Goal: Check status: Check status

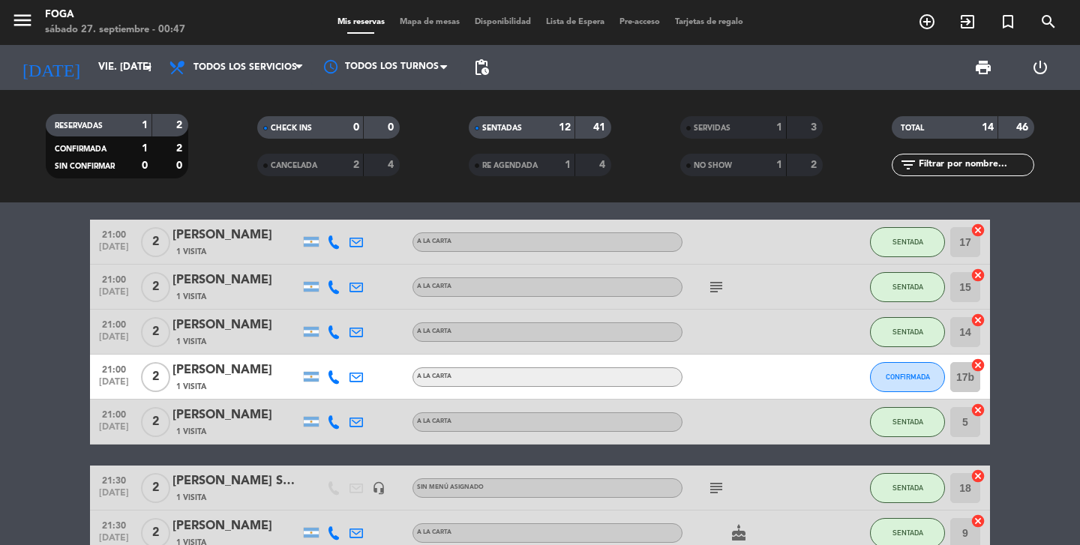
scroll to position [112, 0]
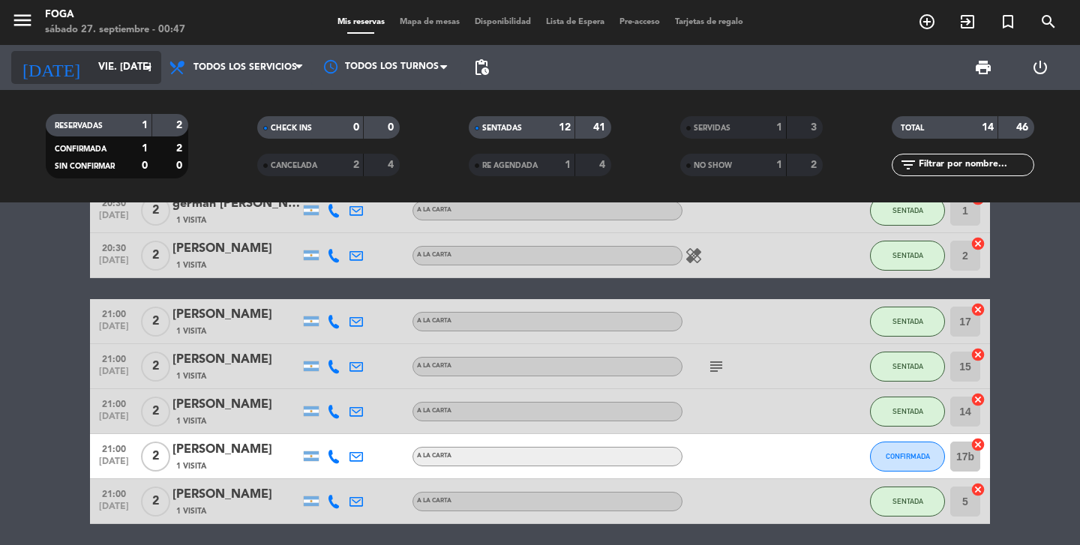
click at [96, 65] on input "vie. [DATE]" at bounding box center [157, 67] width 132 height 27
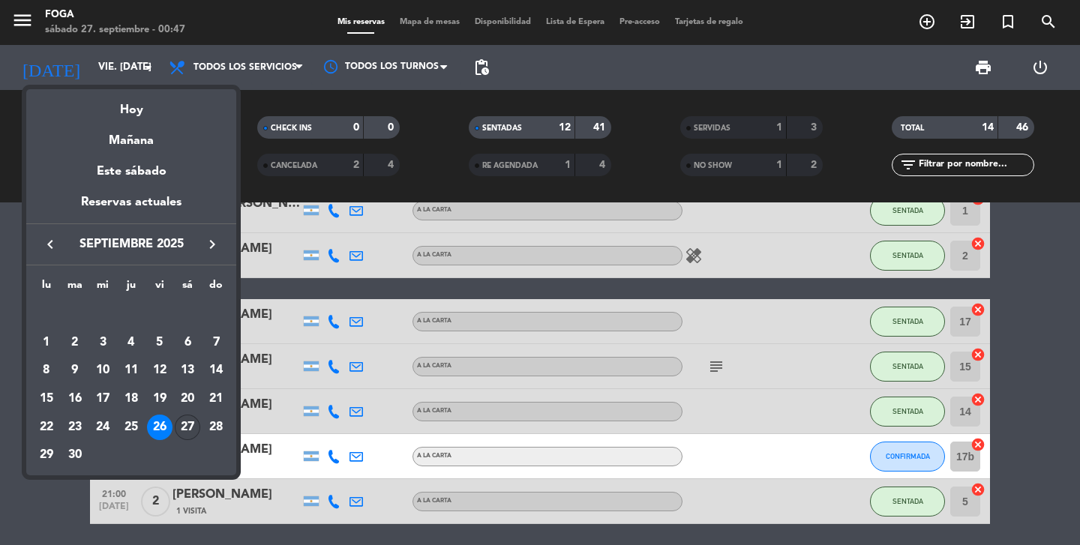
click at [186, 432] on div "27" at bounding box center [188, 428] width 26 height 26
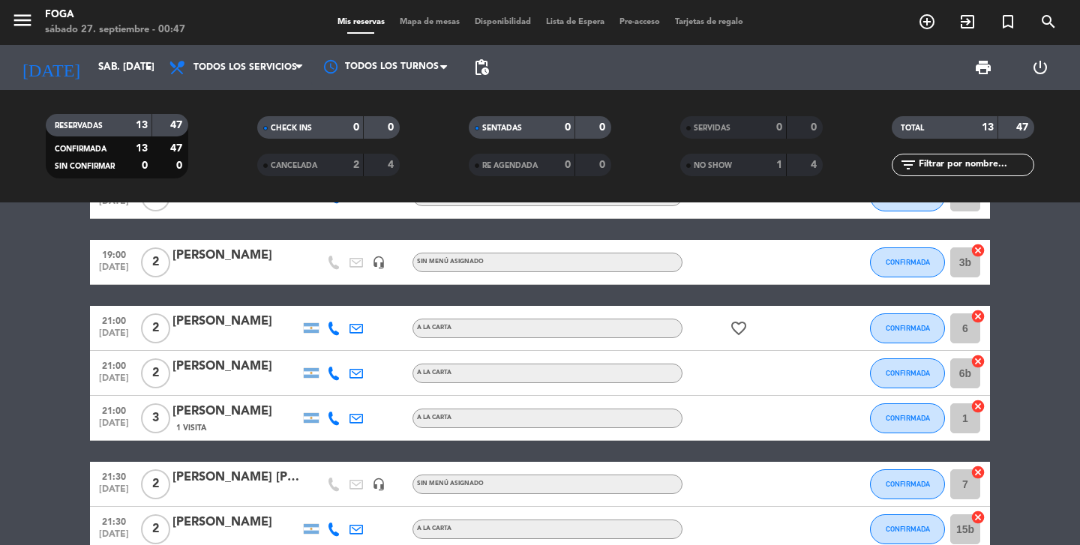
scroll to position [0, 0]
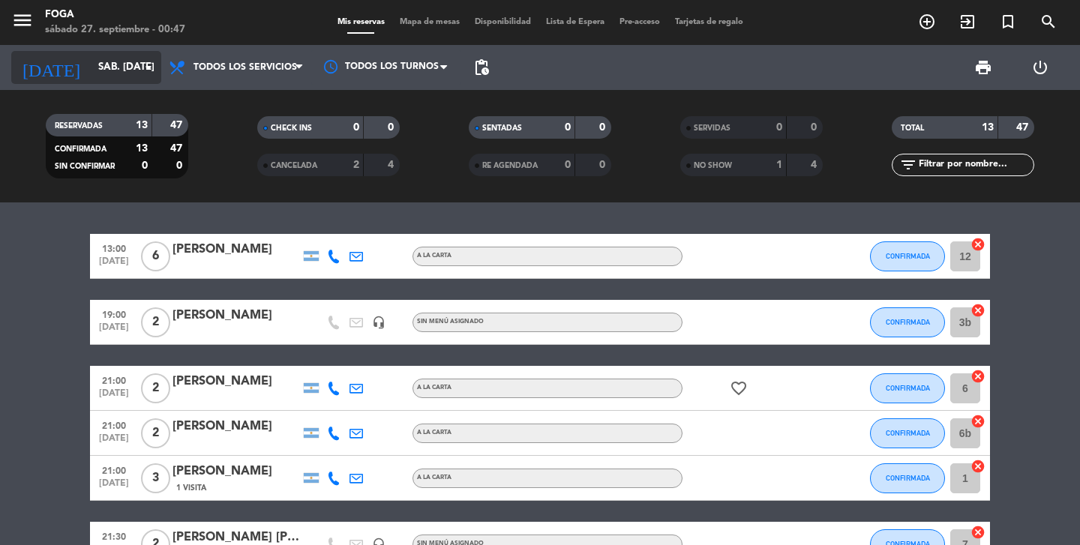
click at [128, 71] on input "sáb. [DATE]" at bounding box center [157, 67] width 132 height 27
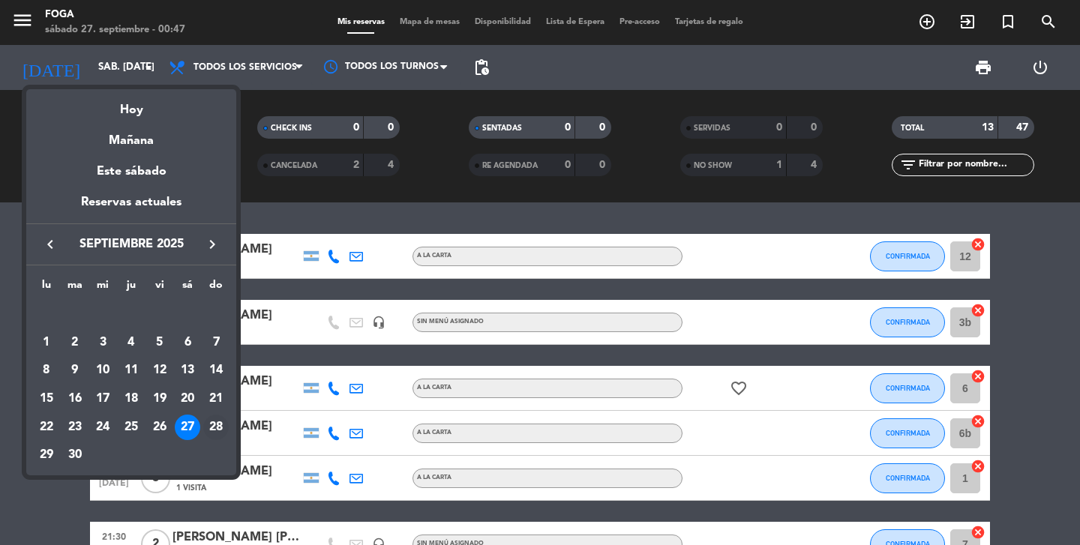
click at [212, 429] on div "28" at bounding box center [216, 428] width 26 height 26
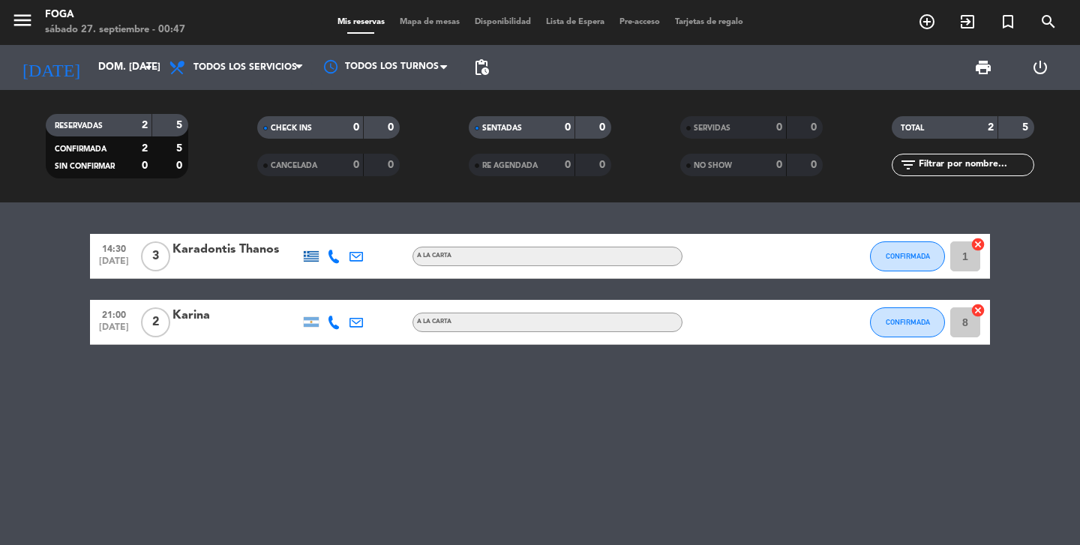
click at [212, 429] on div "14:30 [DATE] 3 Karadontis Thanos A LA CARTA CONFIRMADA 1 cancel 21:00 [DATE] 2 …" at bounding box center [540, 374] width 1080 height 343
click at [116, 68] on input "dom. [DATE]" at bounding box center [157, 67] width 132 height 27
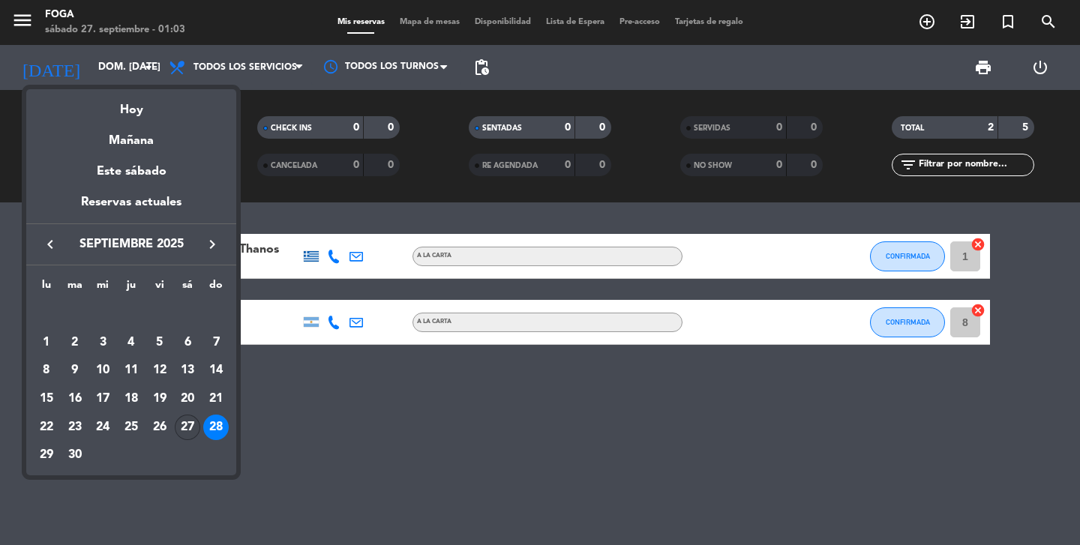
click at [188, 435] on div "27" at bounding box center [188, 428] width 26 height 26
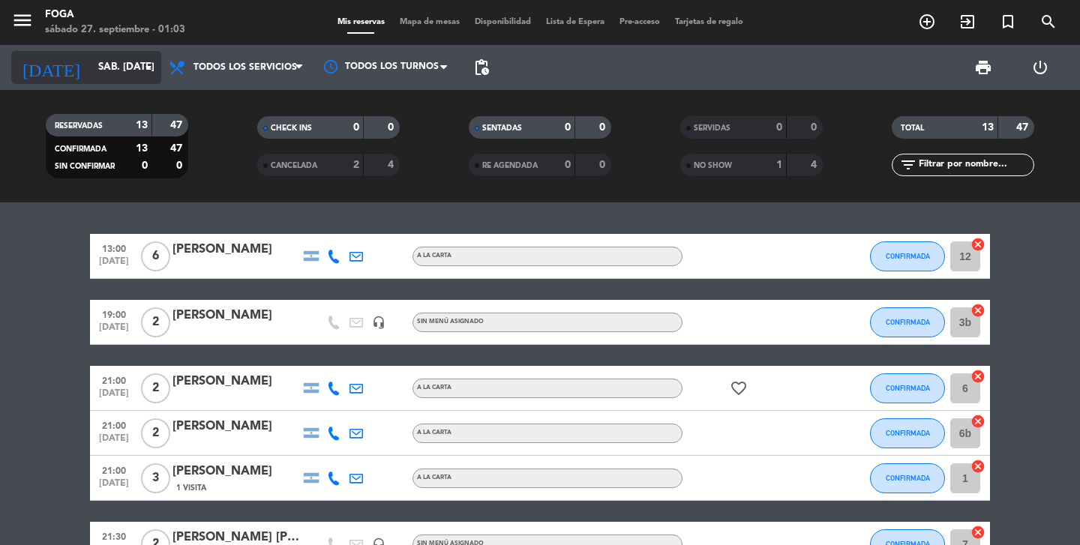
click at [143, 73] on icon "arrow_drop_down" at bounding box center [149, 68] width 18 height 18
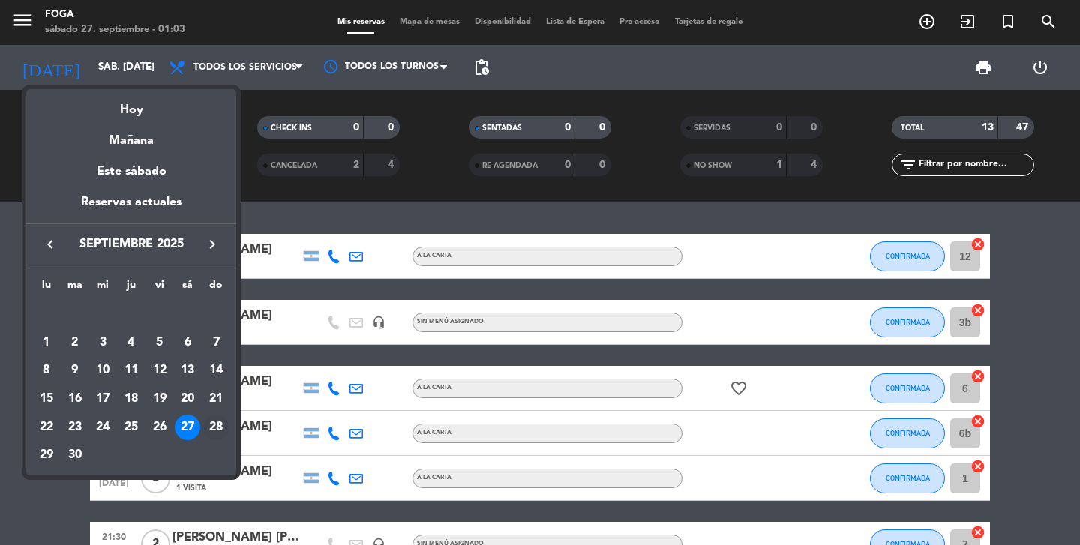
click at [214, 431] on div "28" at bounding box center [216, 428] width 26 height 26
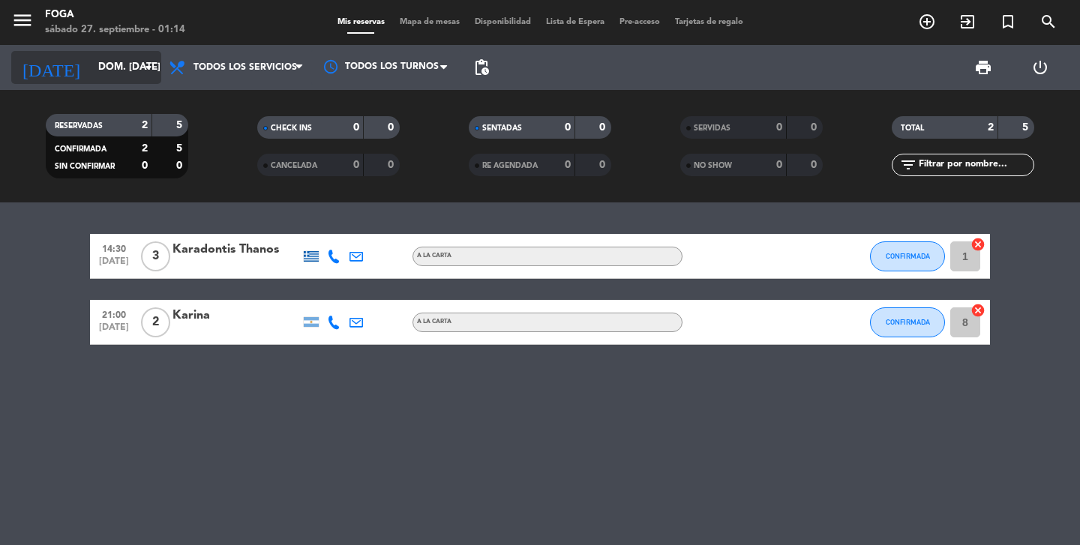
click at [93, 77] on input "dom. [DATE]" at bounding box center [157, 67] width 132 height 27
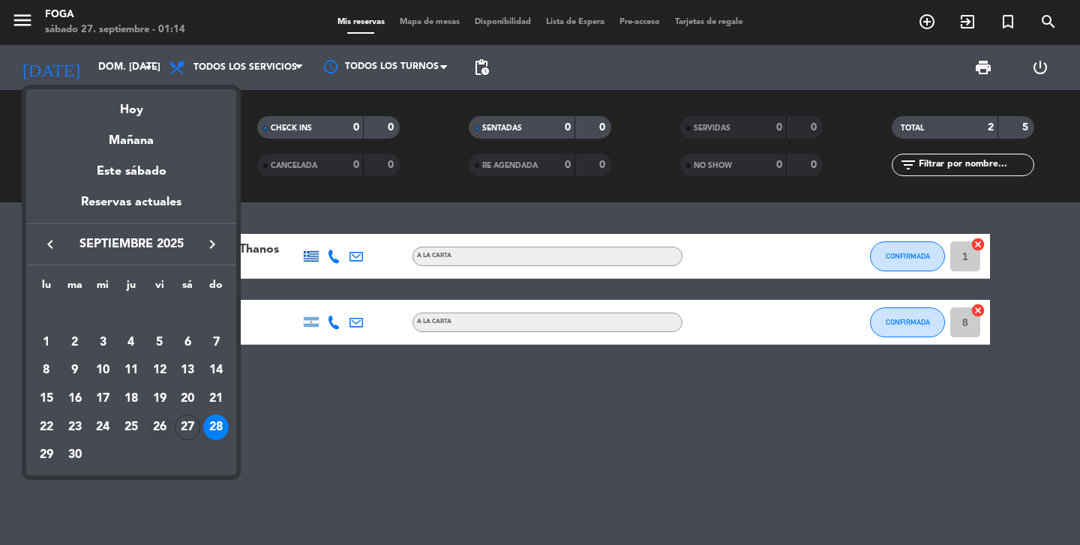
click at [160, 431] on div "26" at bounding box center [160, 428] width 26 height 26
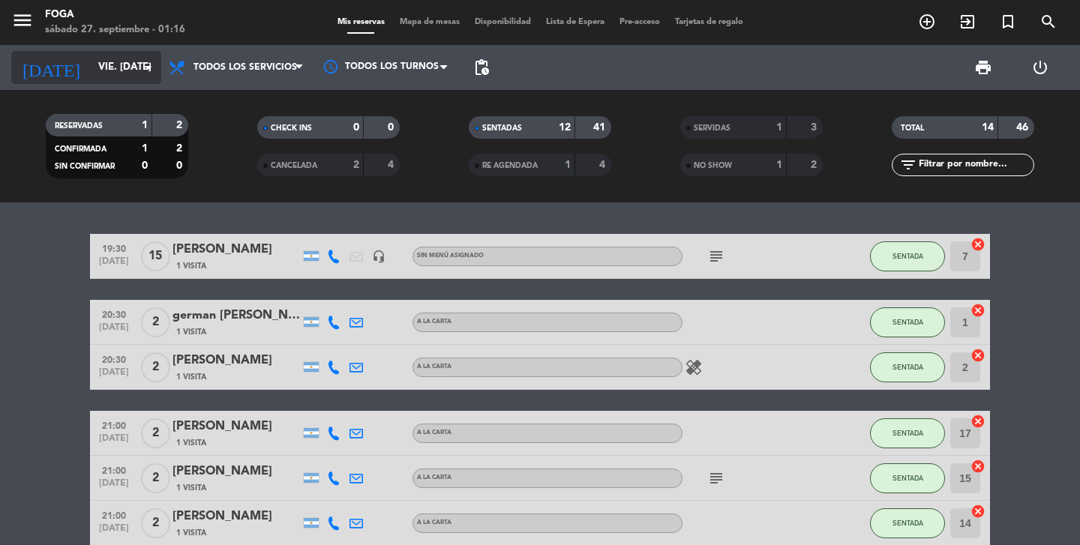
click at [127, 69] on input "vie. [DATE]" at bounding box center [157, 67] width 132 height 27
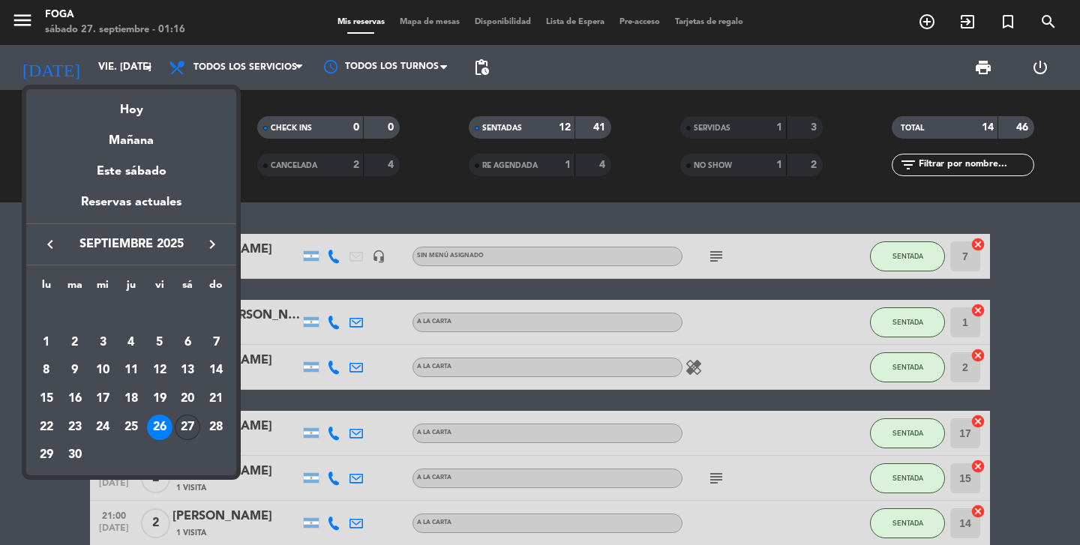
click at [185, 425] on div "27" at bounding box center [188, 428] width 26 height 26
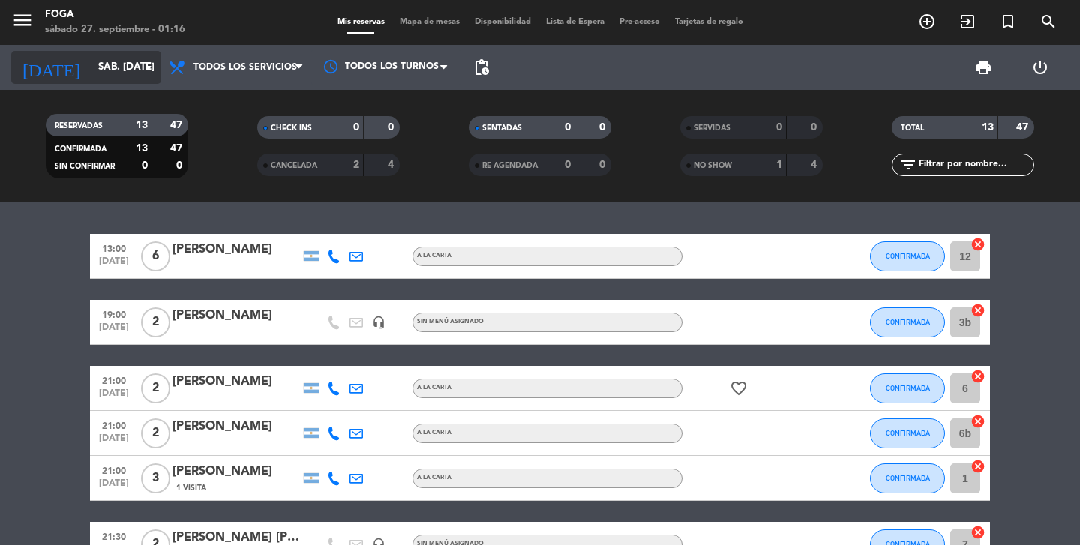
click at [125, 71] on input "sáb. [DATE]" at bounding box center [157, 67] width 132 height 27
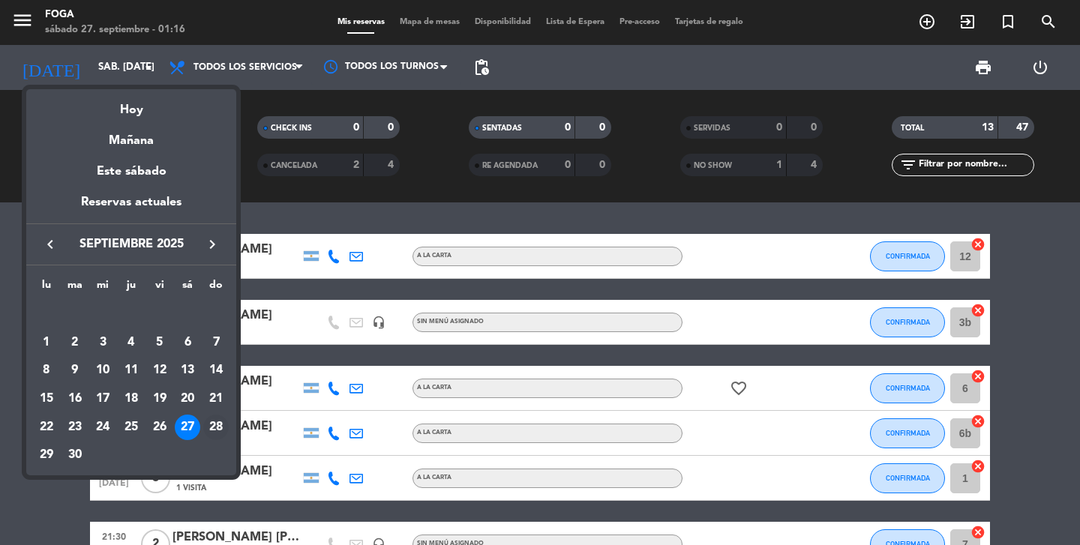
click at [205, 421] on div "28" at bounding box center [216, 428] width 26 height 26
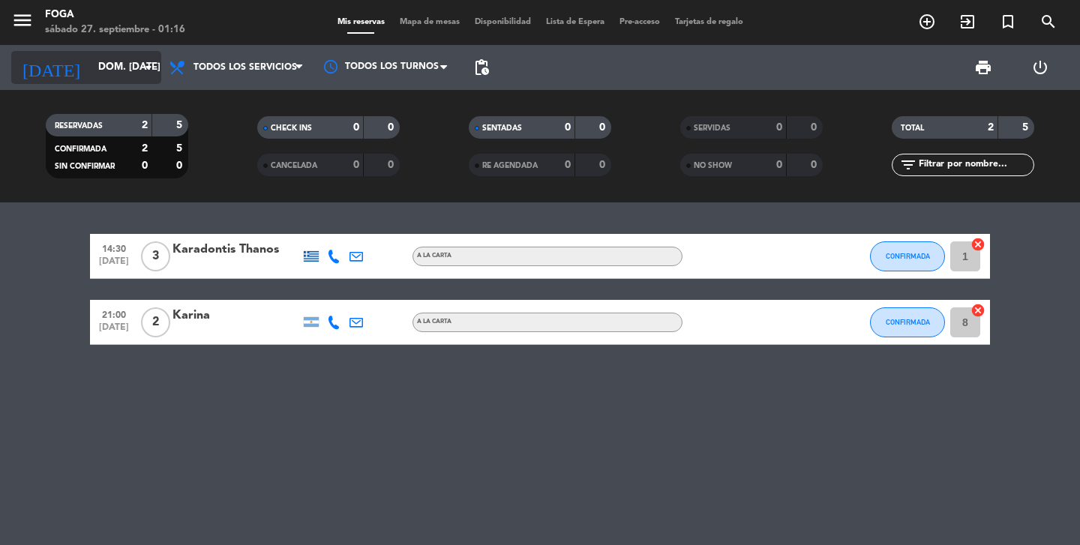
click at [140, 76] on icon "arrow_drop_down" at bounding box center [149, 68] width 18 height 18
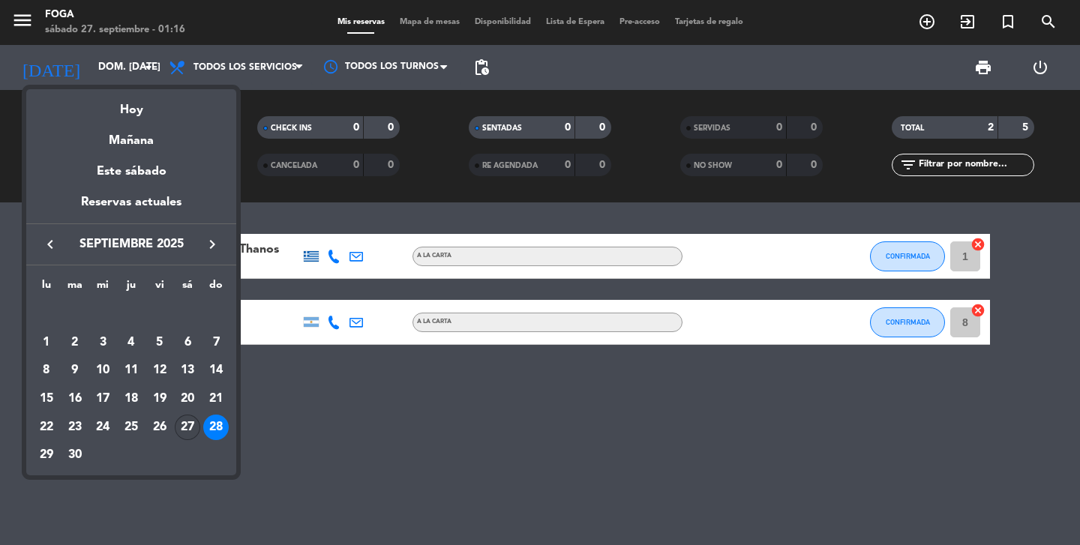
click at [189, 422] on div "27" at bounding box center [188, 428] width 26 height 26
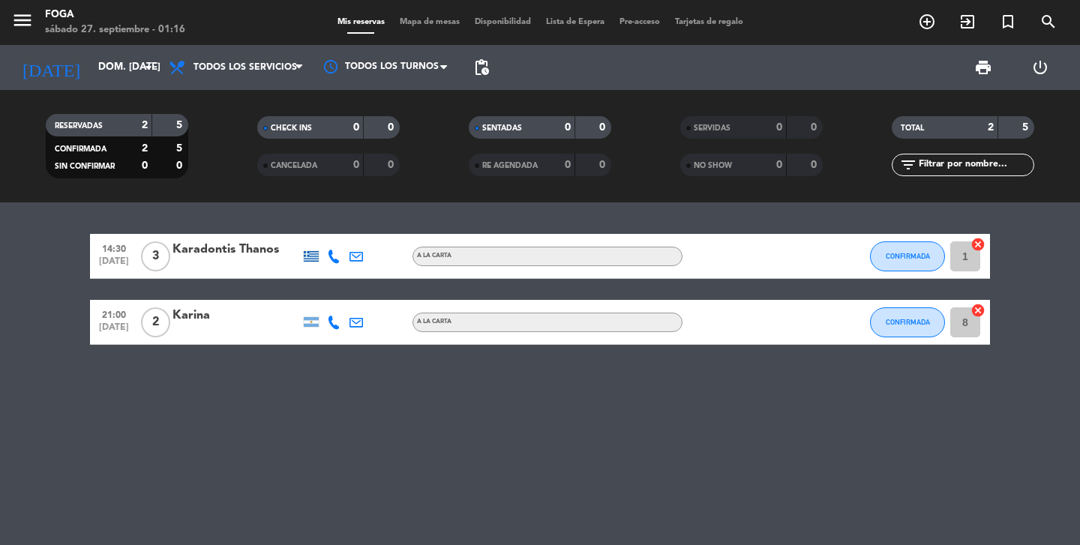
type input "sáb. [DATE]"
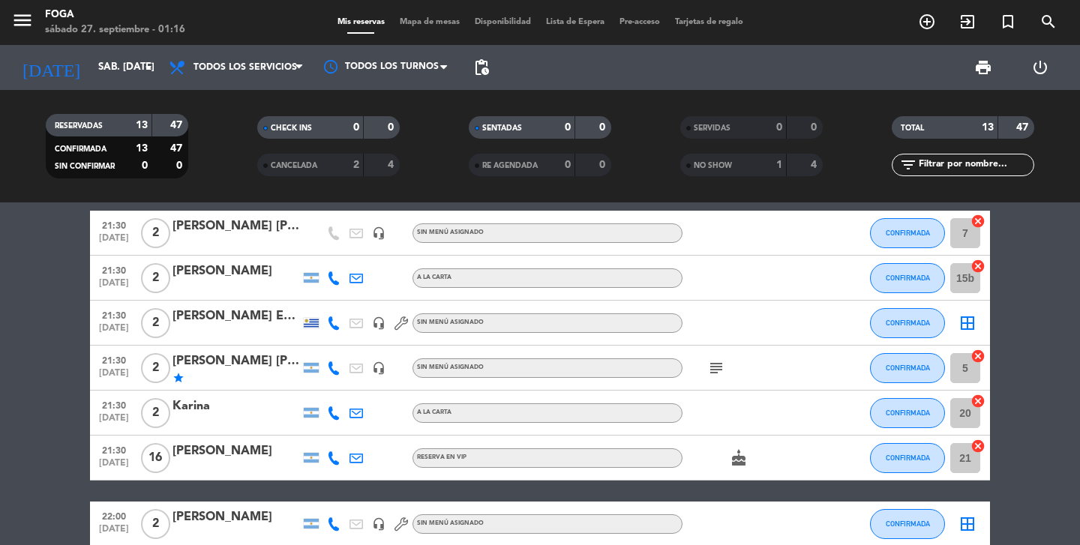
scroll to position [308, 0]
